Goal: Task Accomplishment & Management: Manage account settings

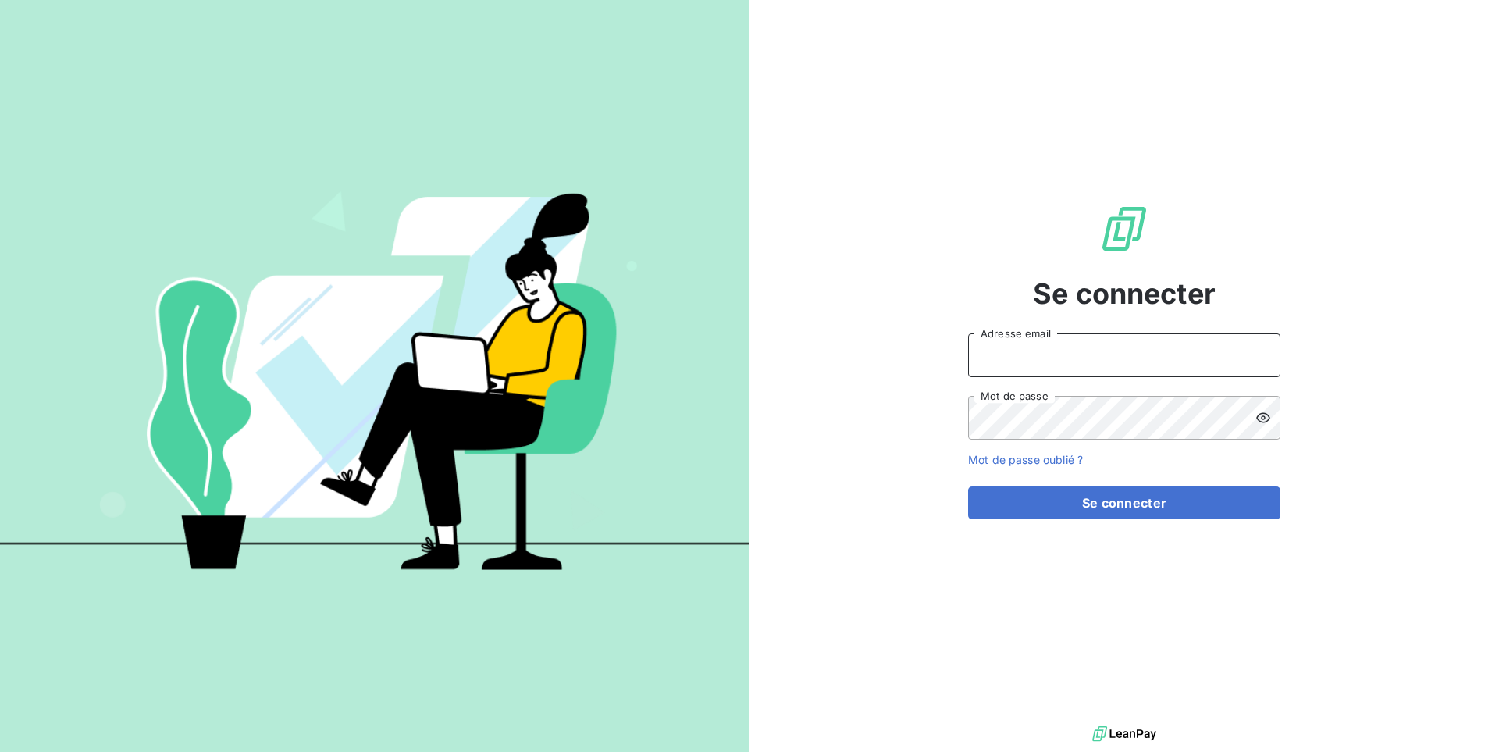
click at [1150, 354] on input "Adresse email" at bounding box center [1124, 355] width 312 height 44
type input "admin@nrx"
click at [968, 486] on button "Se connecter" at bounding box center [1124, 502] width 312 height 33
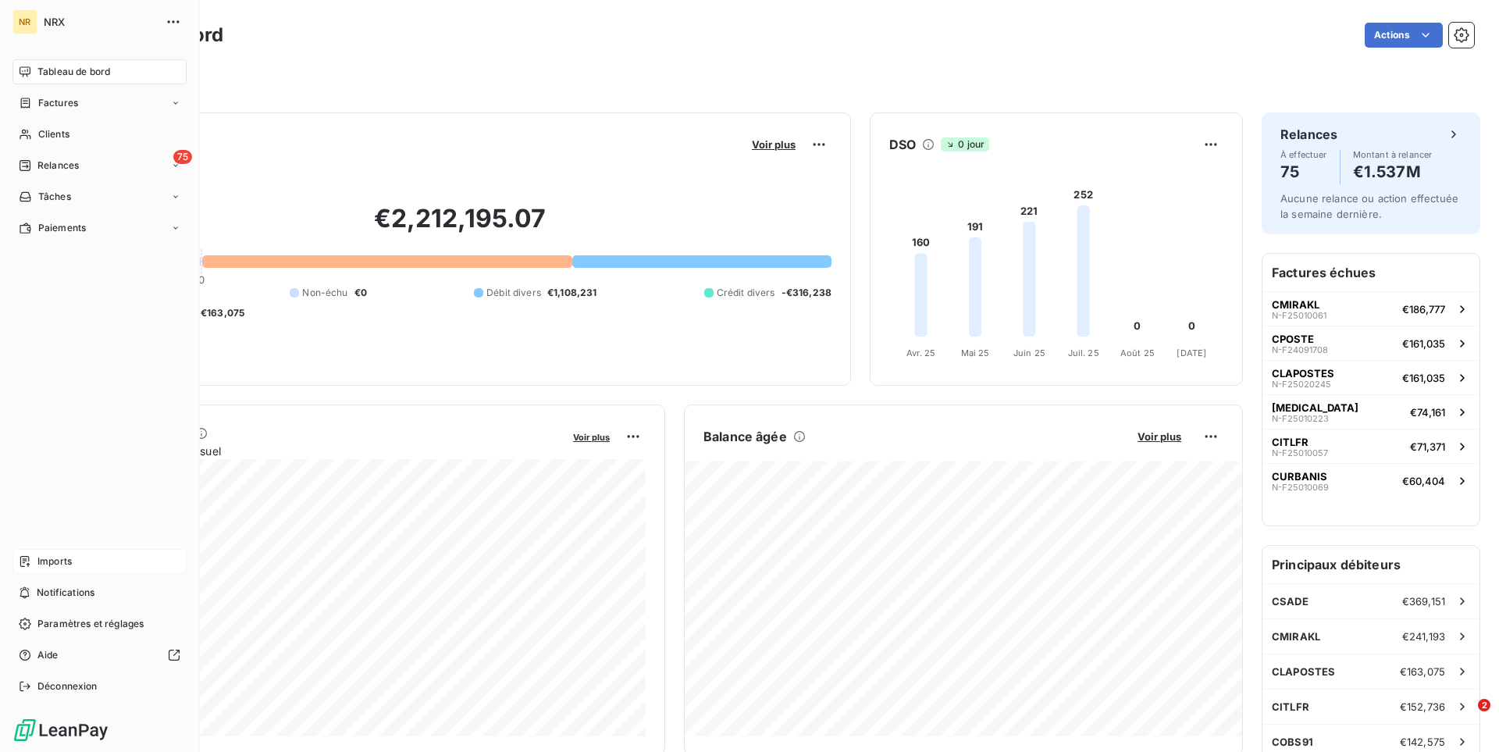
click at [55, 568] on div "Imports" at bounding box center [99, 561] width 174 height 25
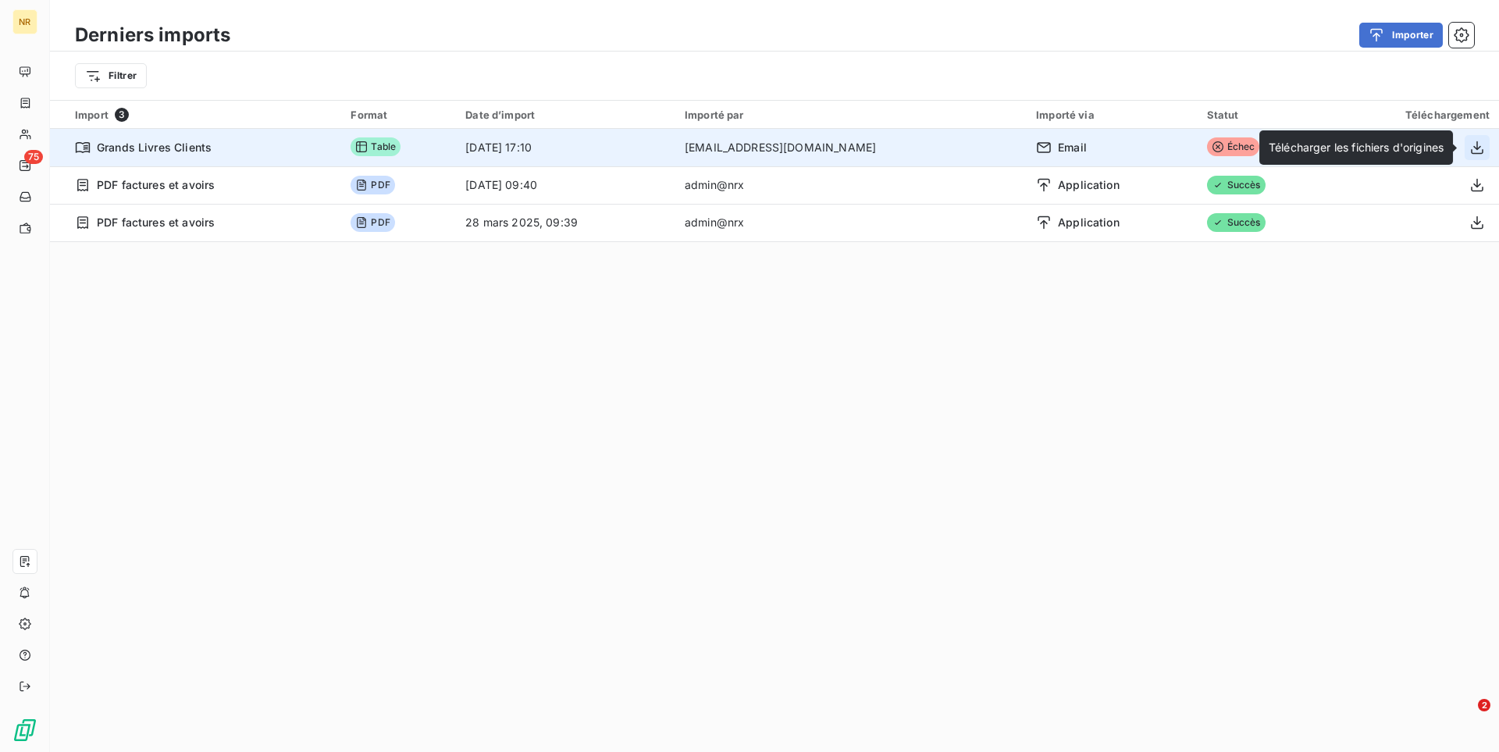
click at [1483, 148] on icon "button" at bounding box center [1477, 148] width 16 height 16
